Goal: Task Accomplishment & Management: Manage account settings

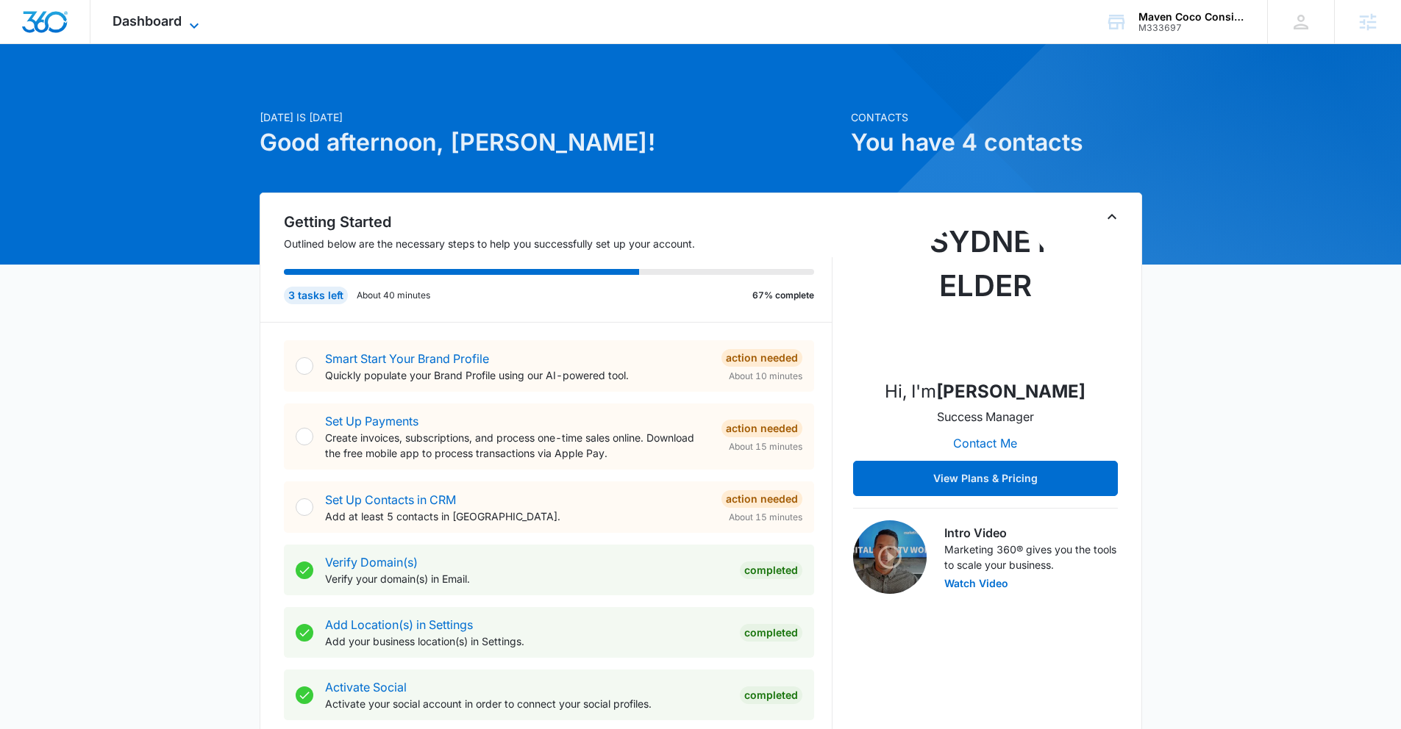
click at [146, 26] on span "Dashboard" at bounding box center [146, 20] width 69 height 15
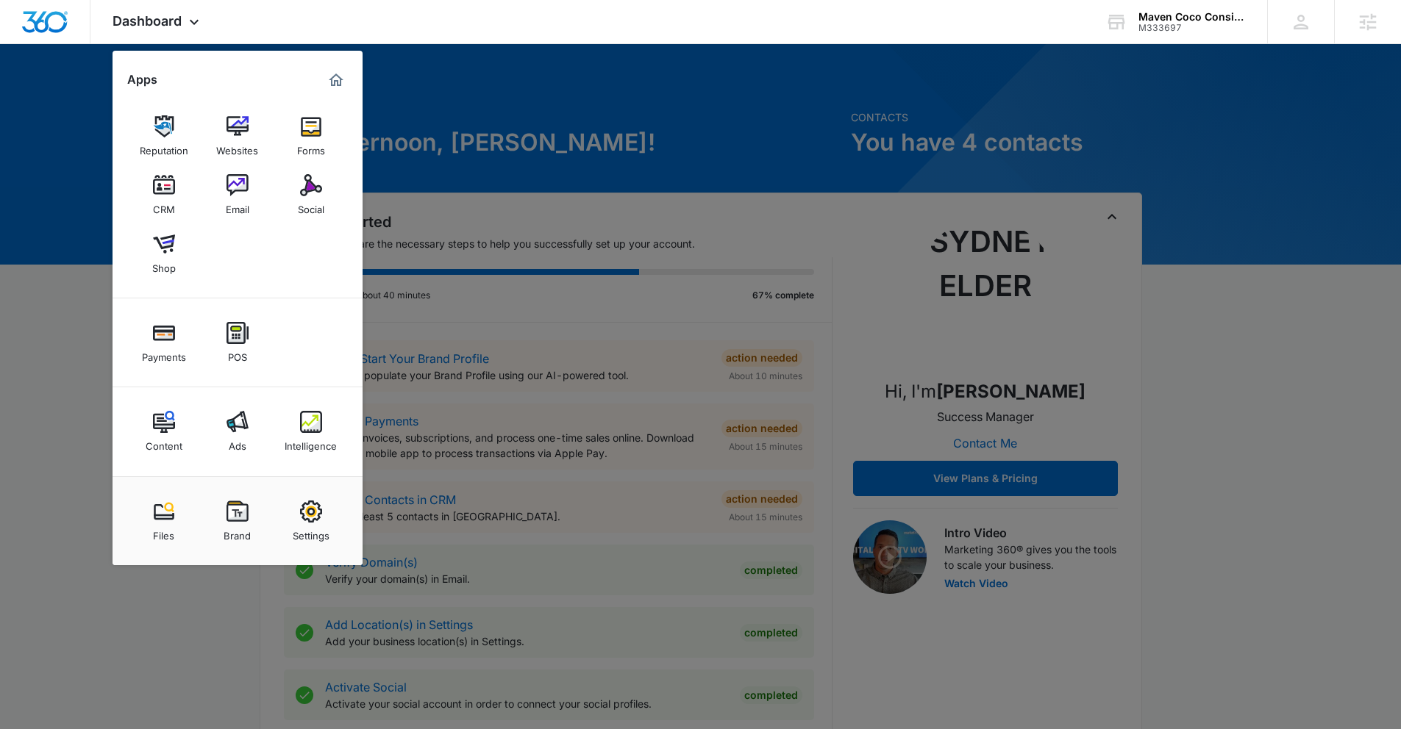
click at [237, 510] on img at bounding box center [237, 512] width 22 height 22
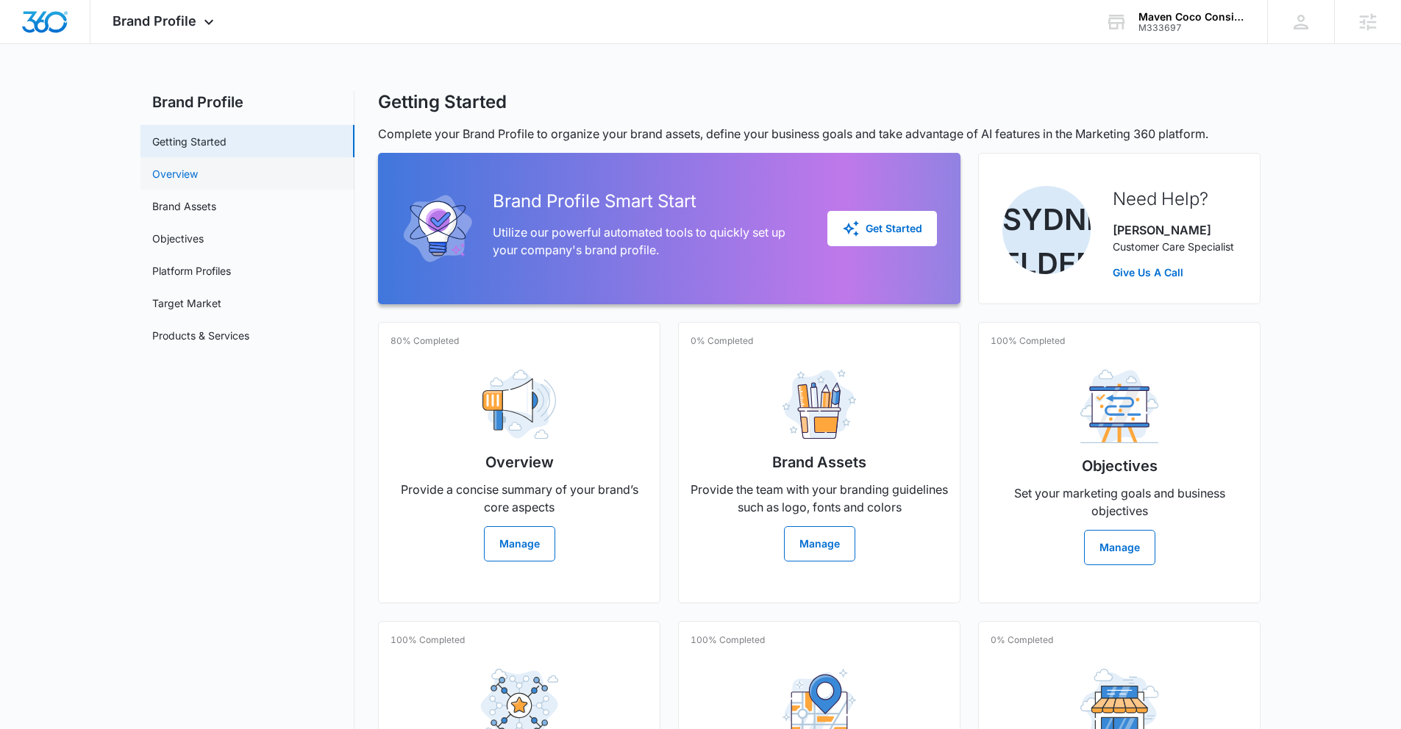
click at [198, 177] on link "Overview" at bounding box center [175, 173] width 46 height 15
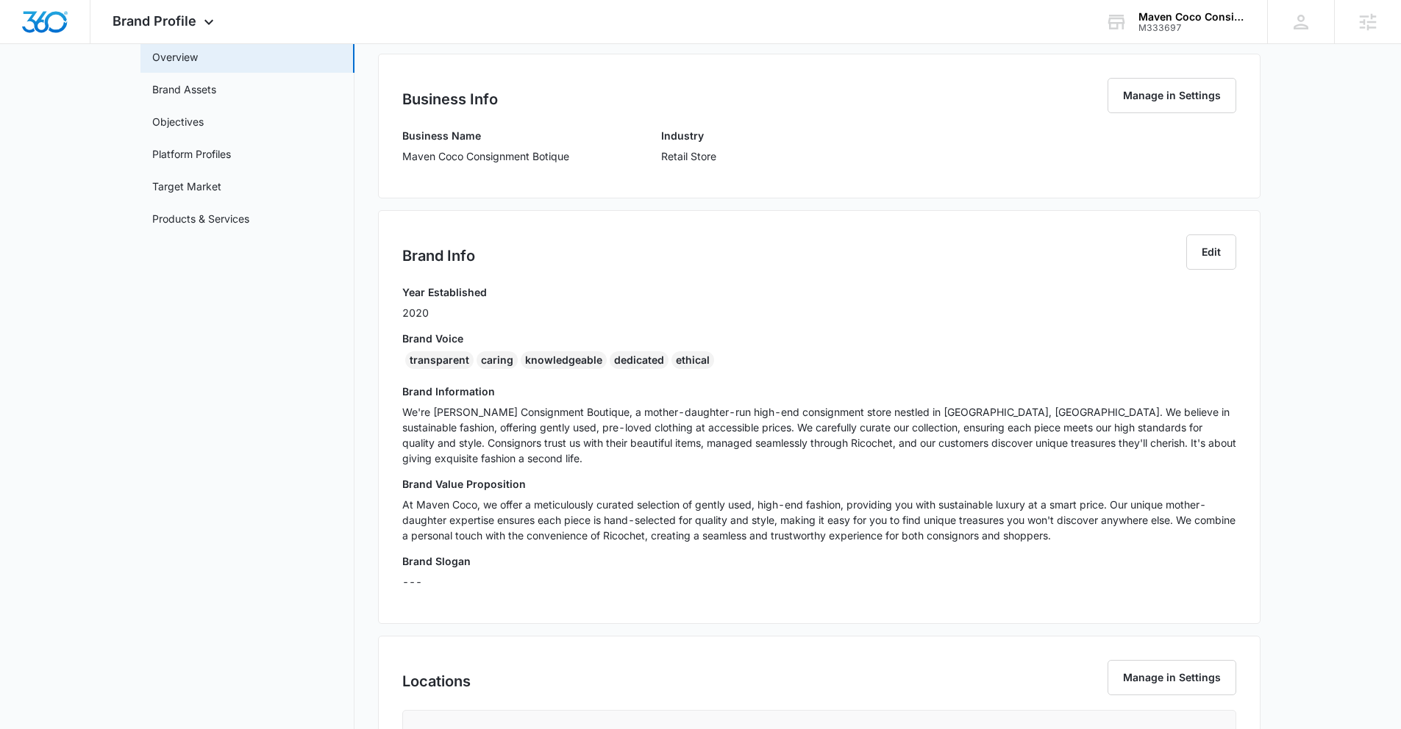
scroll to position [120, 0]
click at [832, 446] on p "We're [PERSON_NAME] Consignment Boutique, a mother-daughter-run high-end consig…" at bounding box center [819, 432] width 834 height 62
click at [494, 429] on p "We're [PERSON_NAME] Consignment Boutique, a mother-daughter-run high-end consig…" at bounding box center [819, 432] width 834 height 62
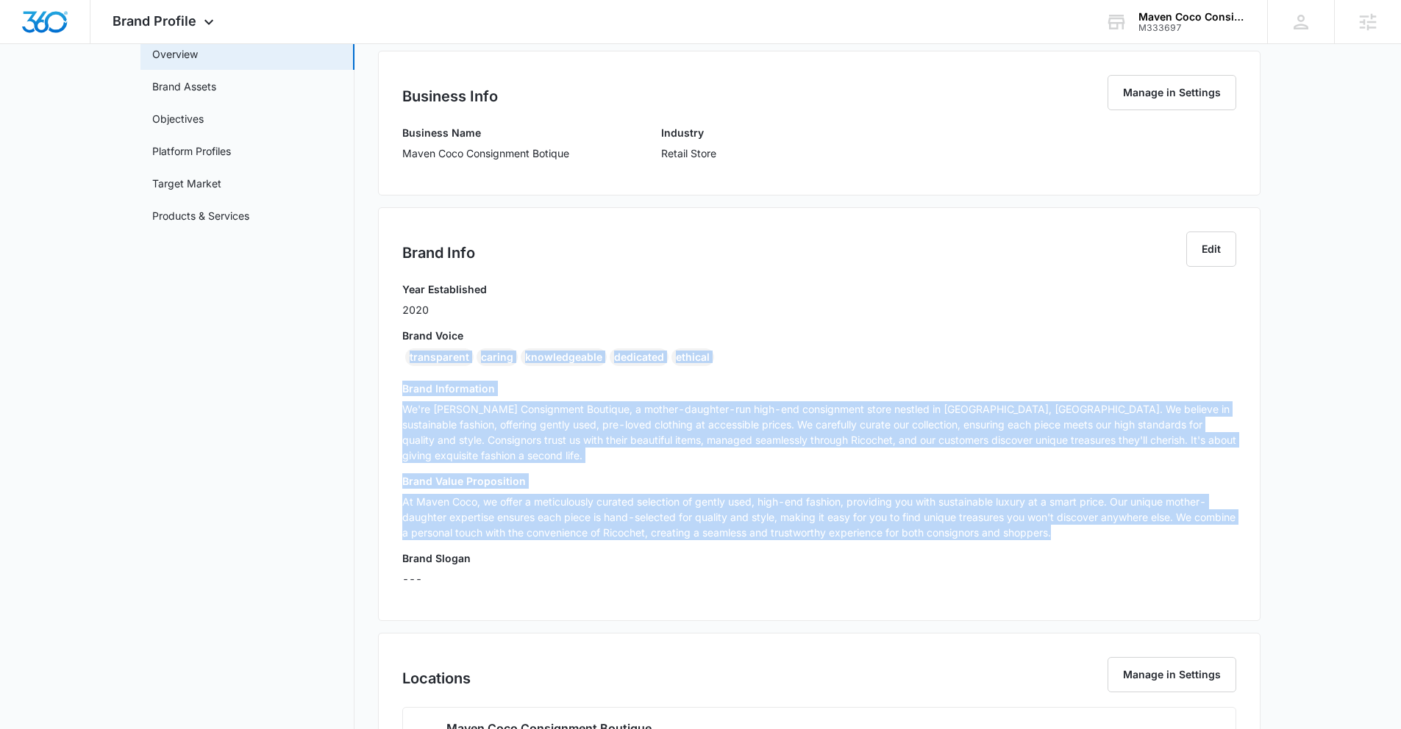
drag, startPoint x: 449, startPoint y: 364, endPoint x: 1154, endPoint y: 549, distance: 728.3
click at [1154, 549] on div "Year Established 2020 Brand Voice transparent caring knowledgeable dedicated et…" at bounding box center [819, 439] width 834 height 315
copy div "transparent caring knowledgeable dedicated ethical Brand Information We're [PER…"
